Goal: Information Seeking & Learning: Learn about a topic

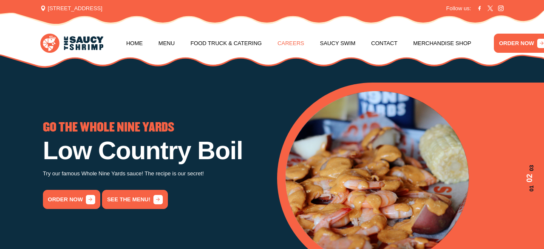
click at [286, 46] on link "Careers" at bounding box center [291, 43] width 27 height 32
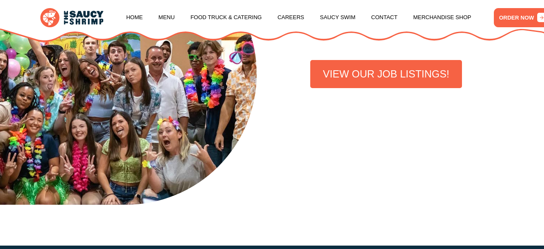
scroll to position [264, 0]
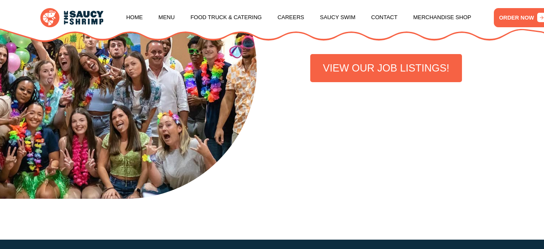
click at [372, 64] on link "VIEW OUR JOB LISTINGS!" at bounding box center [386, 68] width 152 height 28
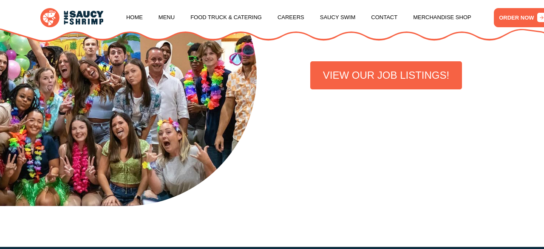
scroll to position [253, 0]
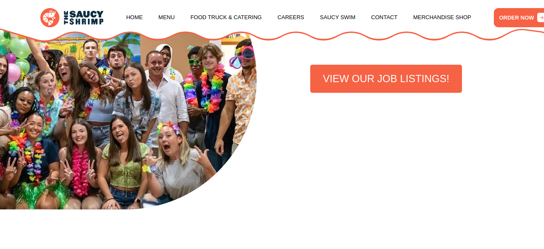
click at [341, 74] on link "VIEW OUR JOB LISTINGS!" at bounding box center [386, 79] width 152 height 28
